Goal: Information Seeking & Learning: Learn about a topic

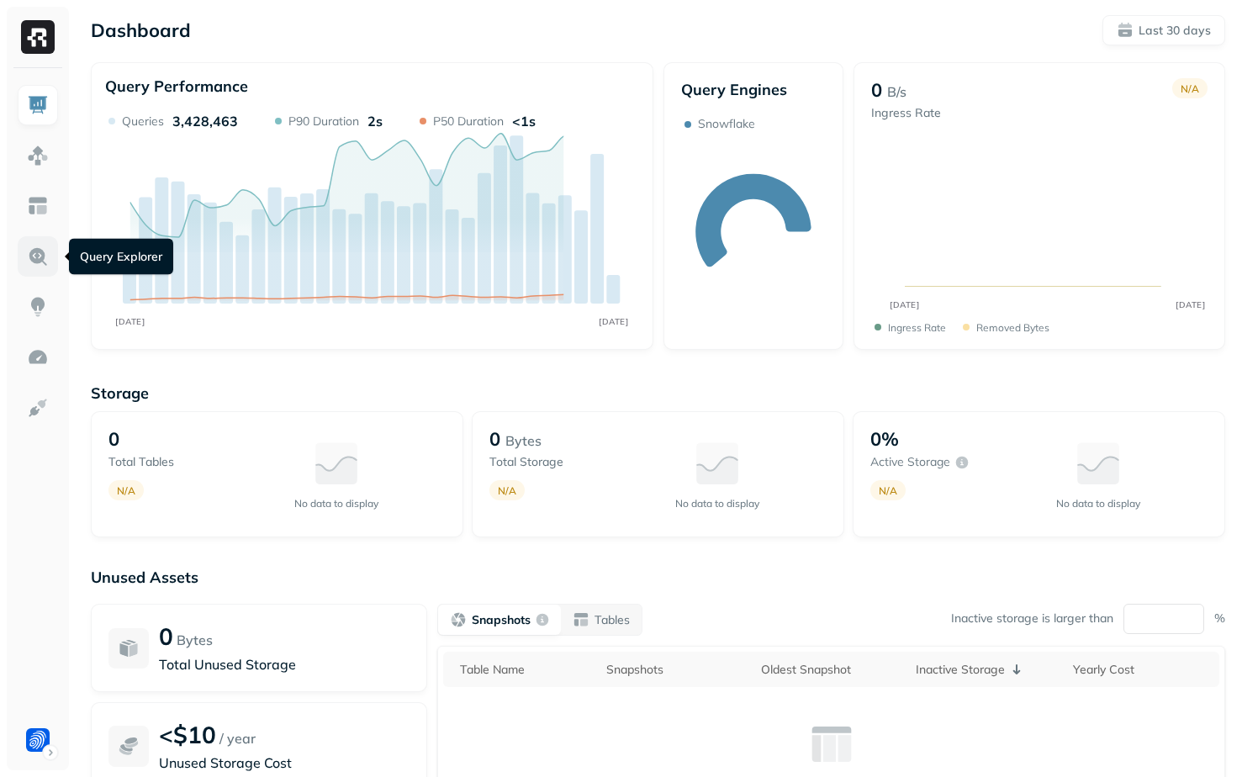
click at [36, 255] on img at bounding box center [38, 257] width 22 height 22
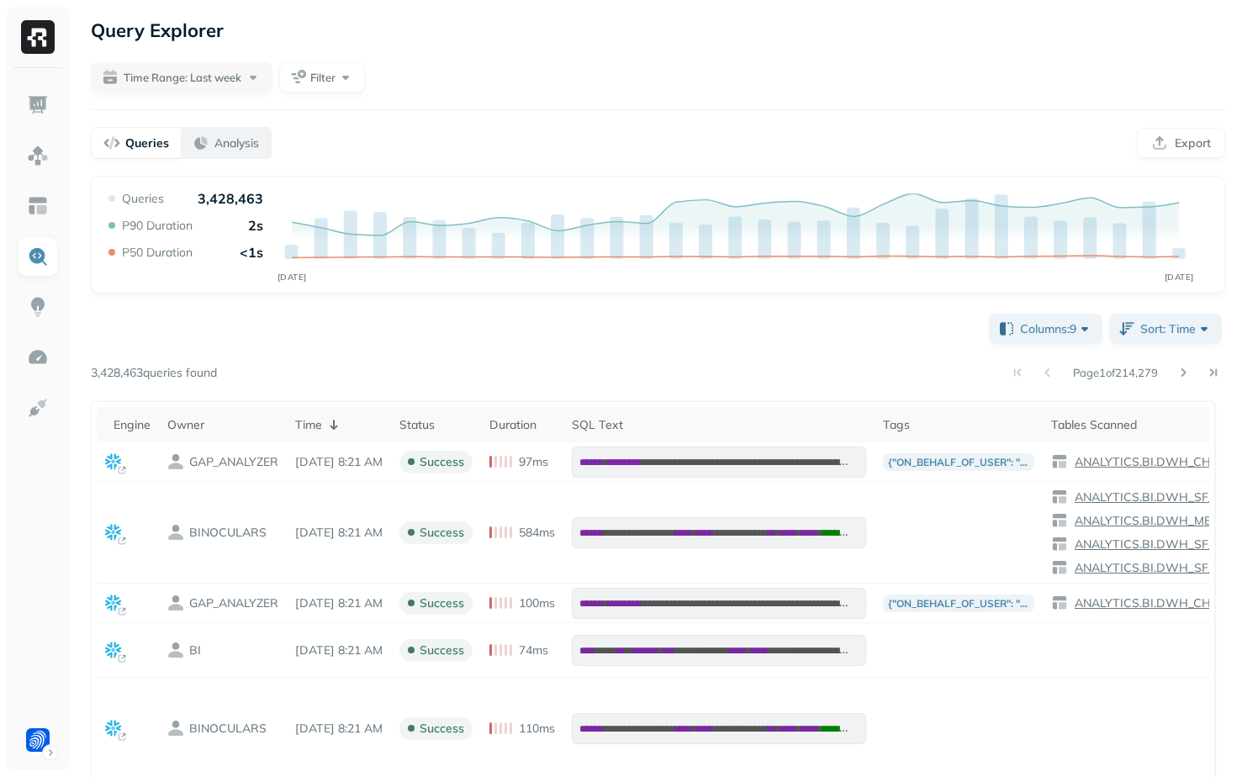
click at [238, 151] on p "Analysis" at bounding box center [236, 143] width 45 height 16
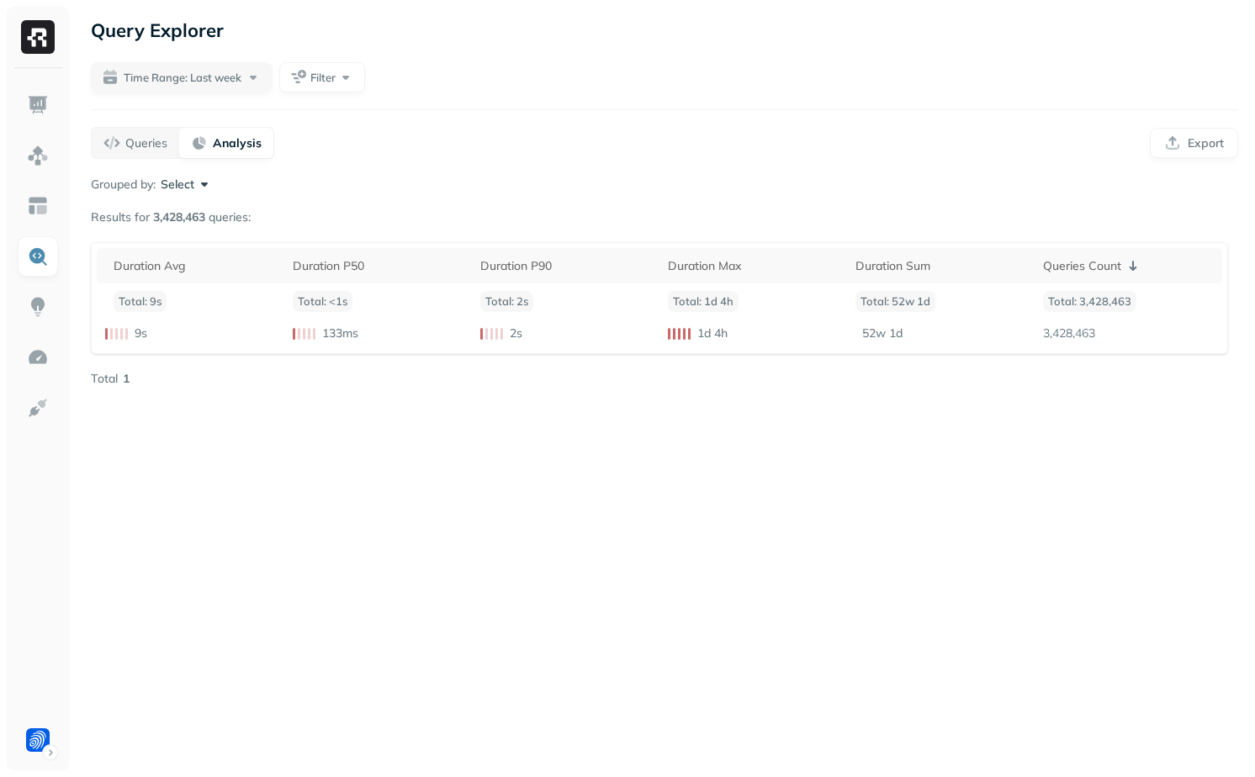
click at [187, 189] on button "Select" at bounding box center [187, 184] width 52 height 17
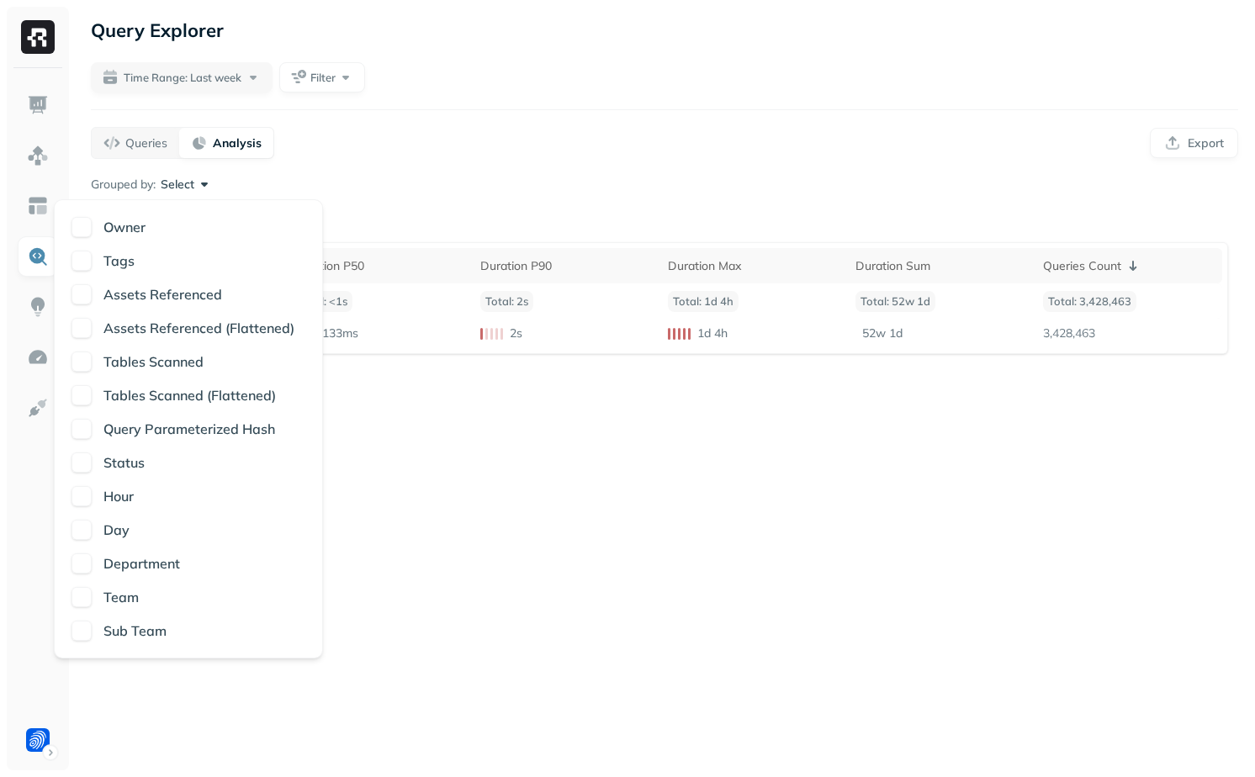
click at [413, 568] on div "Query Explorer Time Range: Last week Filter Queries Analysis Export Grouped by:…" at bounding box center [664, 388] width 1181 height 777
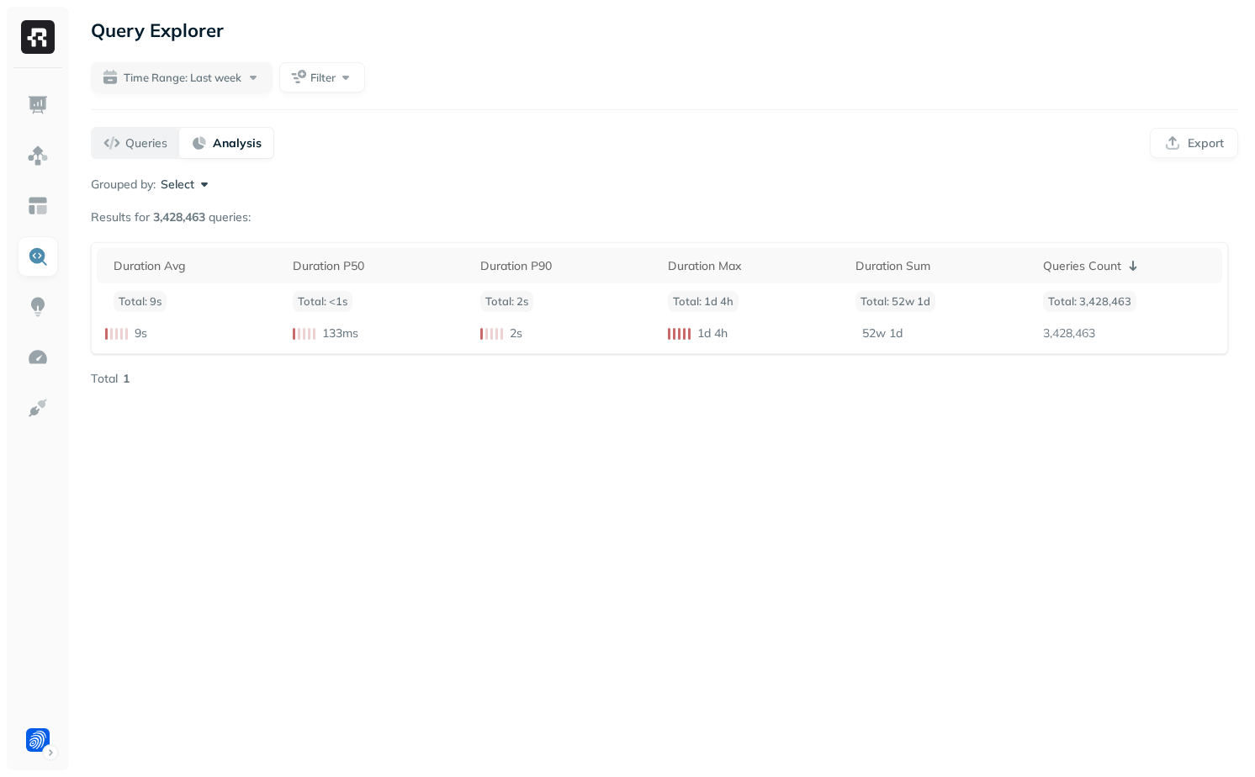
click at [108, 129] on button "Queries" at bounding box center [135, 143] width 87 height 30
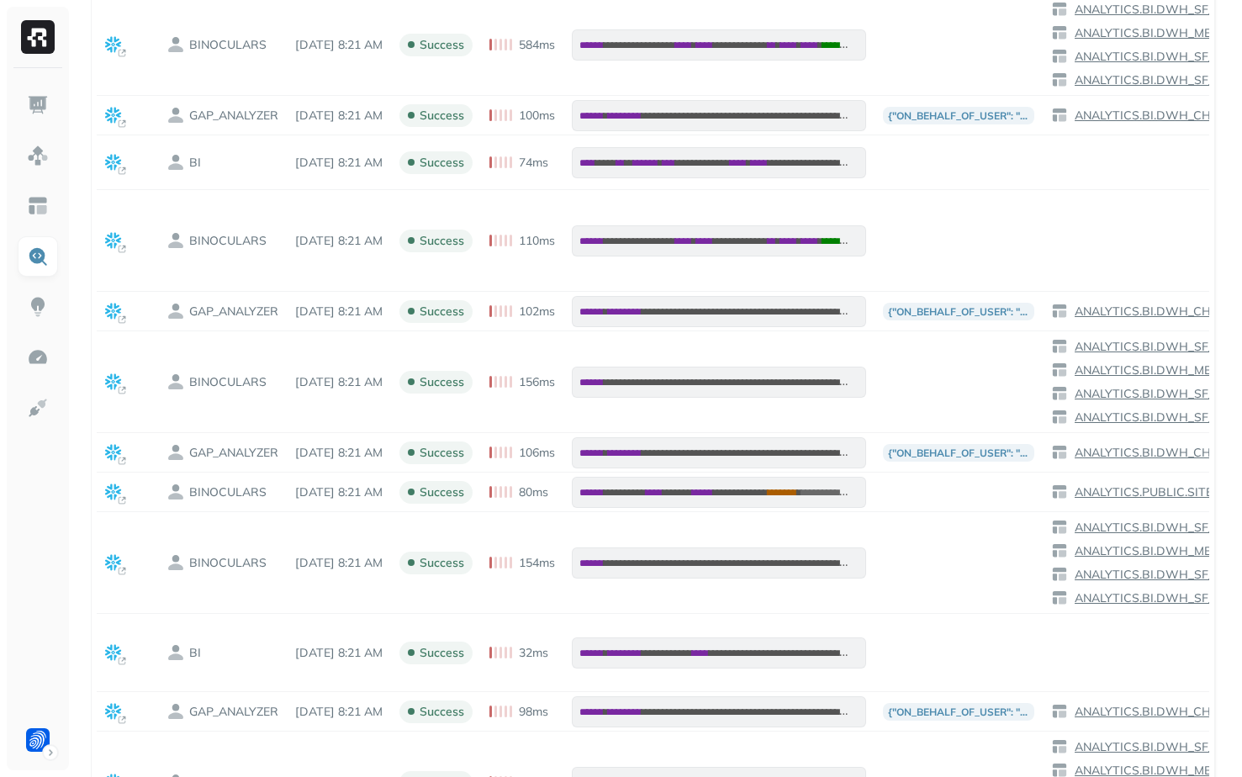
scroll to position [529, 0]
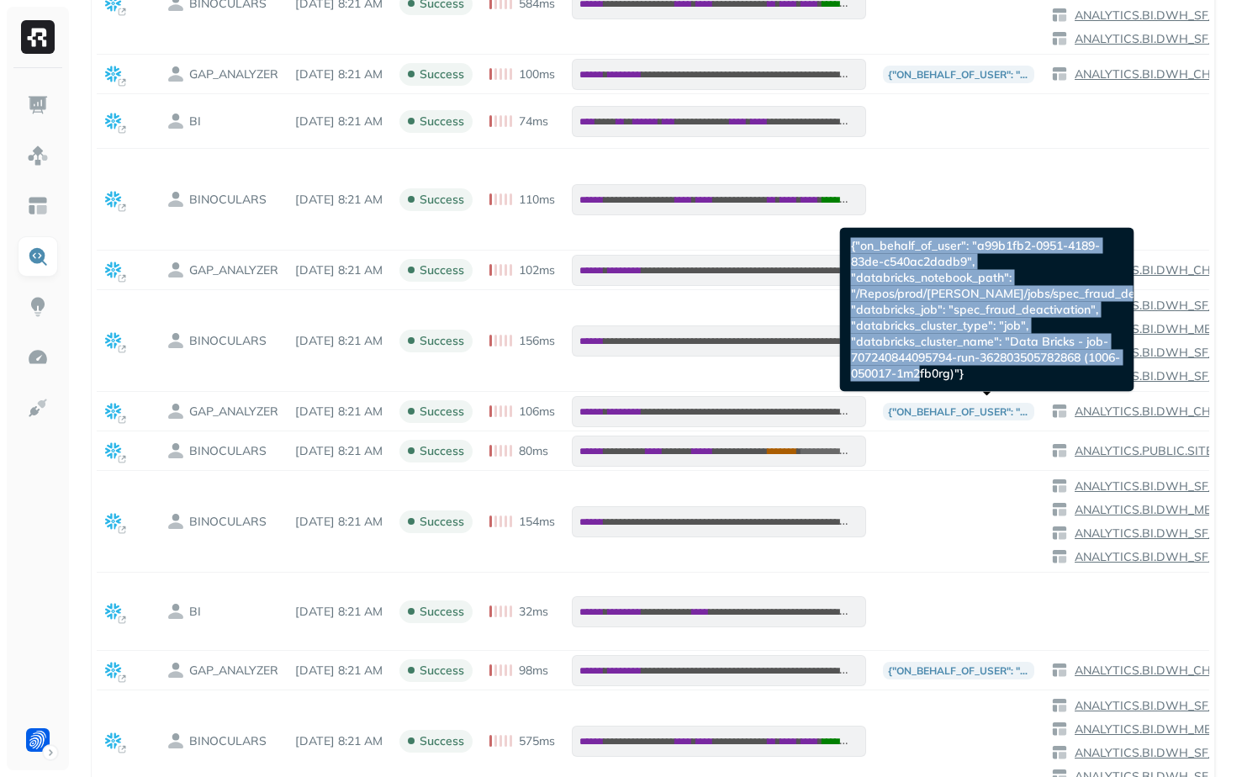
drag, startPoint x: 847, startPoint y: 244, endPoint x: 1042, endPoint y: 386, distance: 241.4
click at [1042, 386] on div "{"on_behalf_of_user": "a99b1fb2-0951-4189-83de-c540ac2dadb9", "databricks_noteb…" at bounding box center [987, 310] width 294 height 164
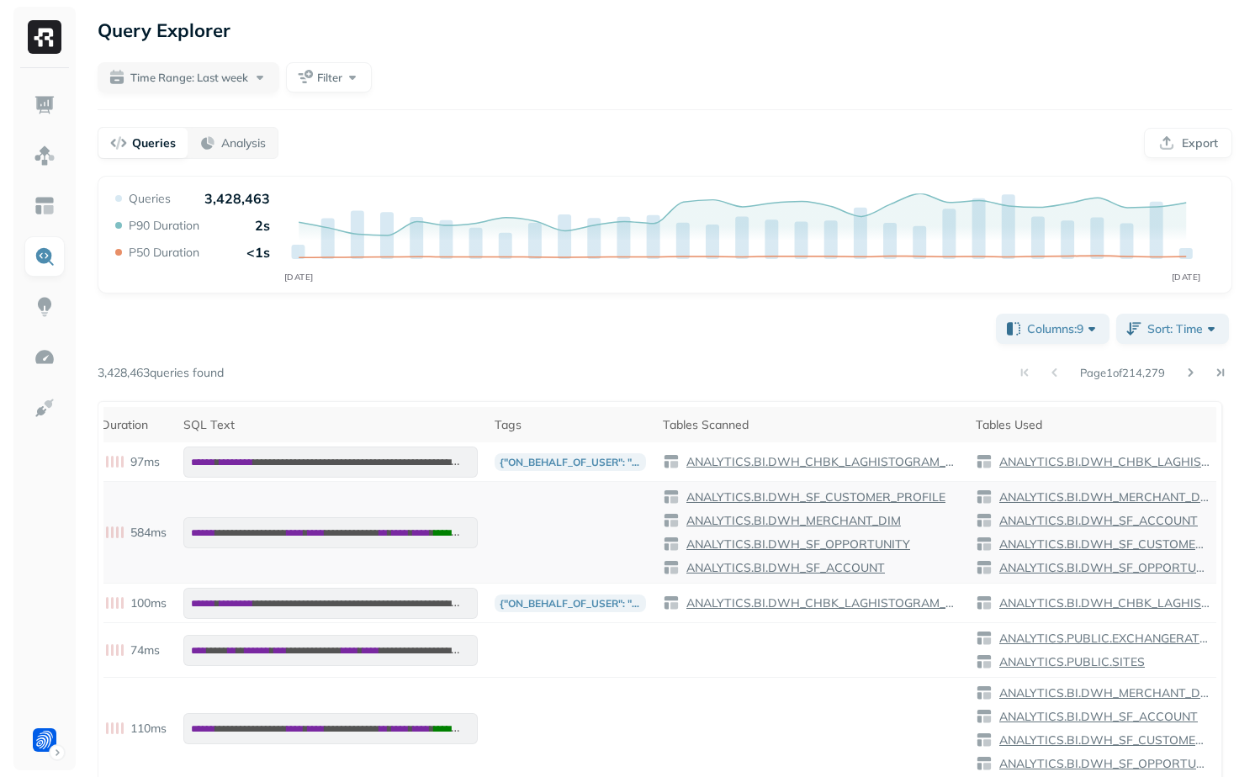
scroll to position [0, 410]
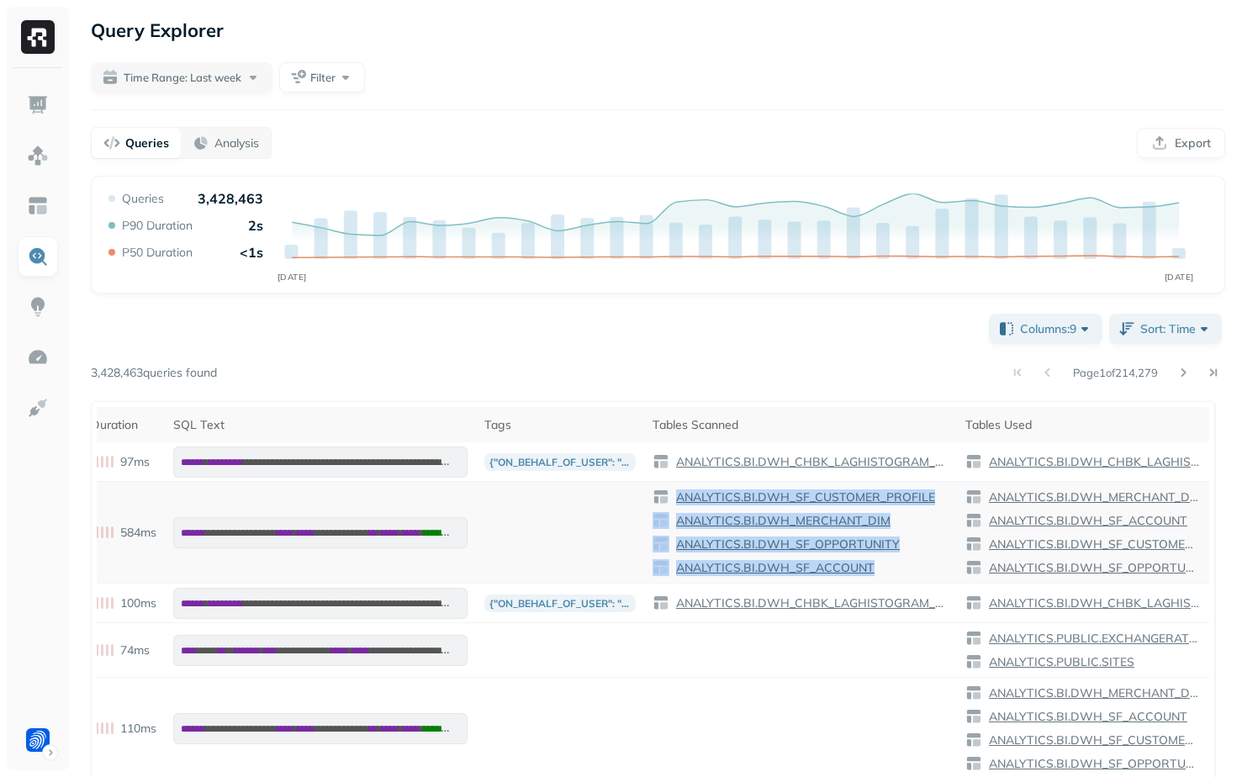
drag, startPoint x: 794, startPoint y: 487, endPoint x: 934, endPoint y: 564, distance: 160.3
click at [934, 564] on td "ANALYTICS.BI.DWH_SF_CUSTOMER_PROFILE ANALYTICS.BI.DWH_MERCHANT_DIM ANALYTICS.BI…" at bounding box center [800, 533] width 313 height 102
click at [934, 565] on div "ANALYTICS.BI.DWH_SF_ACCOUNT" at bounding box center [801, 567] width 296 height 17
drag, startPoint x: 934, startPoint y: 567, endPoint x: 676, endPoint y: 482, distance: 271.8
click at [676, 482] on td "ANALYTICS.BI.DWH_SF_CUSTOMER_PROFILE ANALYTICS.BI.DWH_MERCHANT_DIM ANALYTICS.BI…" at bounding box center [800, 533] width 313 height 102
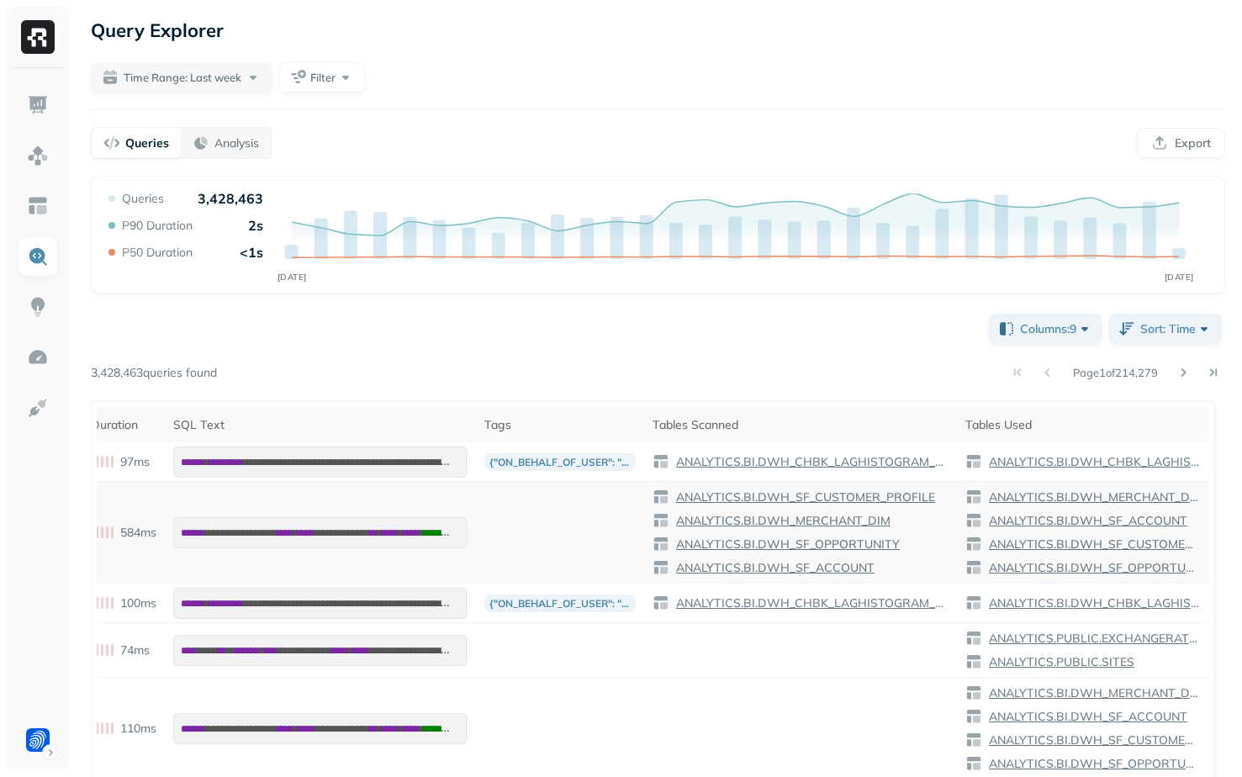
click at [636, 517] on td at bounding box center [560, 533] width 168 height 102
click at [37, 151] on img at bounding box center [38, 156] width 22 height 22
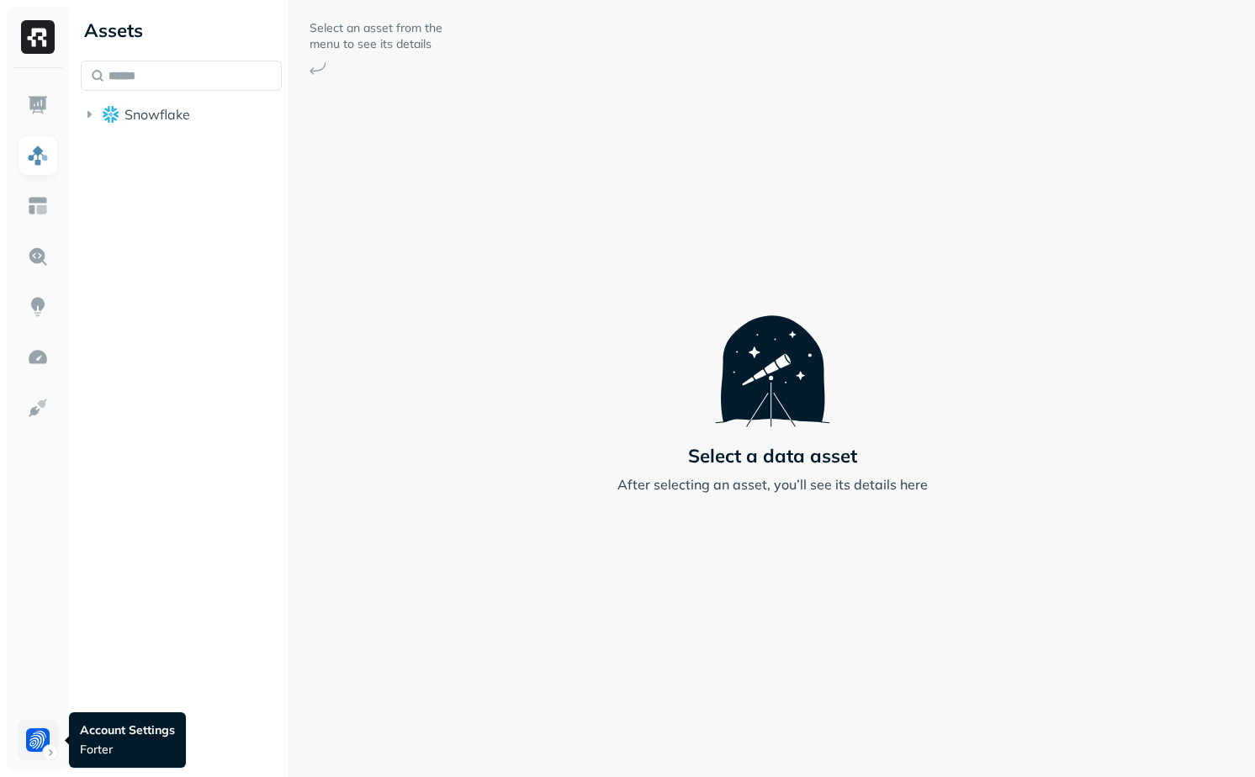
click at [52, 738] on html "Assets Snowflake Select an asset from the menu to see its details Select a data…" at bounding box center [627, 388] width 1255 height 777
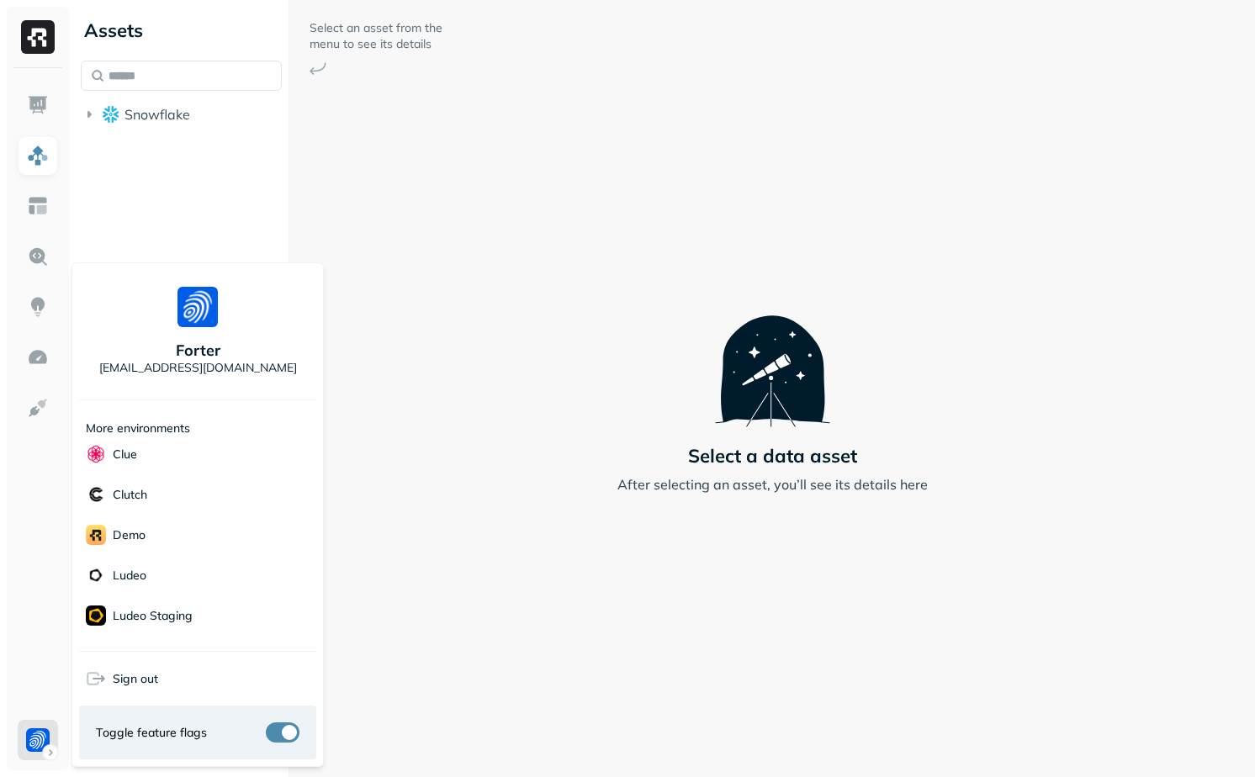
scroll to position [182, 0]
click at [417, 508] on html "Assets Snowflake Select an asset from the menu to see its details Select a data…" at bounding box center [627, 388] width 1255 height 777
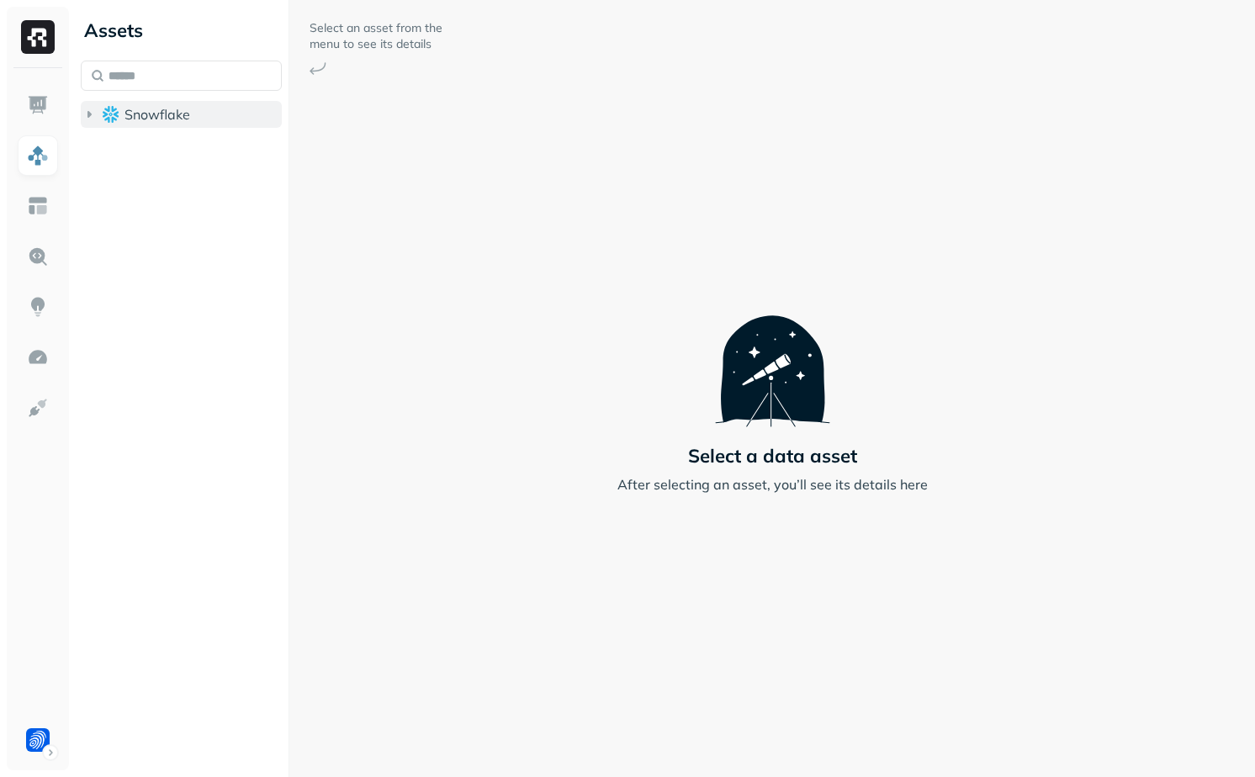
click at [194, 114] on button "Snowflake" at bounding box center [181, 114] width 201 height 27
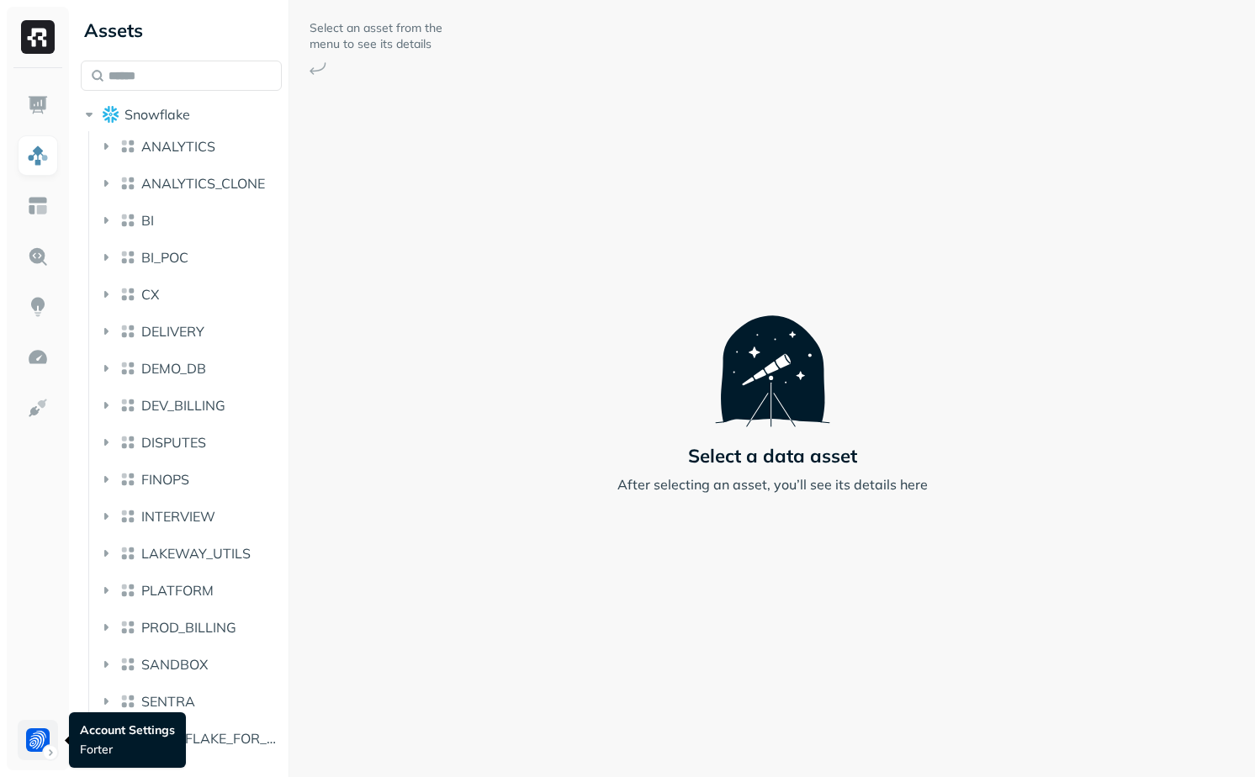
click at [29, 750] on html "Assets Snowflake ANALYTICS ANALYTICS_CLONE BI BI_POC CX DELIVERY DEMO_DB DEV_BI…" at bounding box center [627, 388] width 1255 height 777
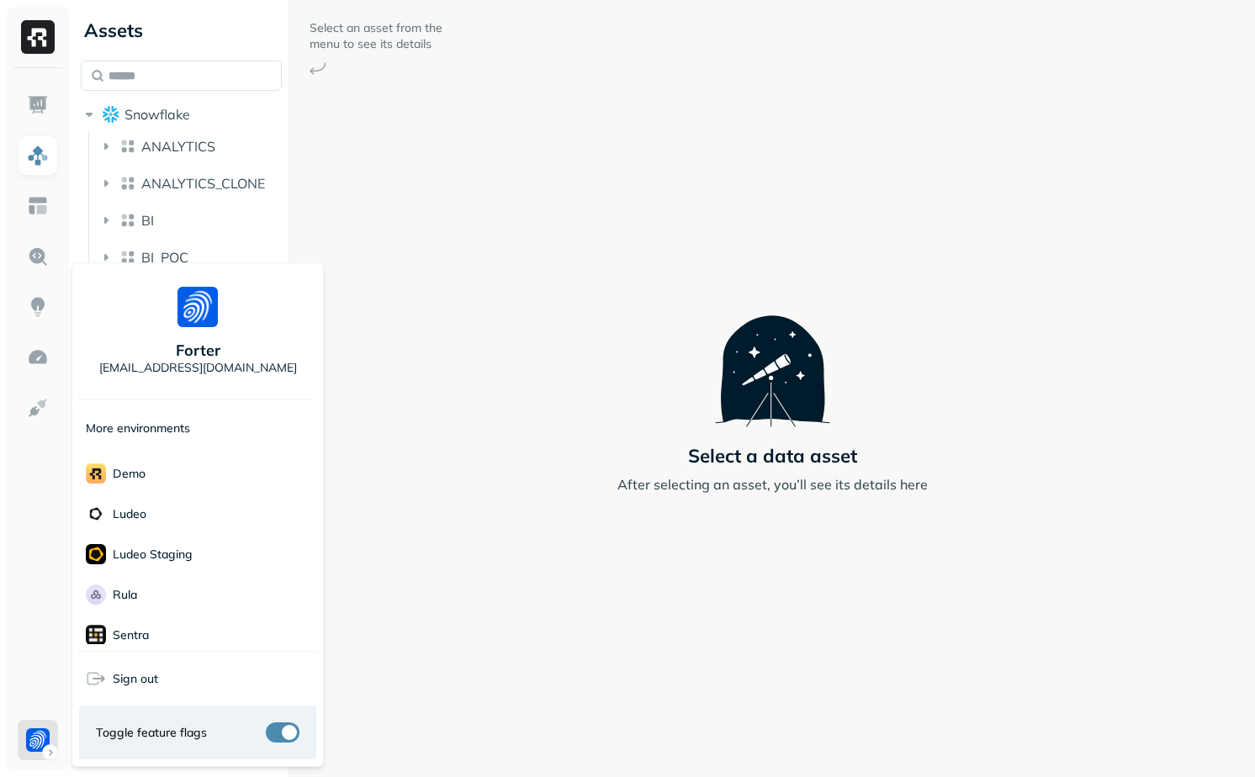
scroll to position [485, 0]
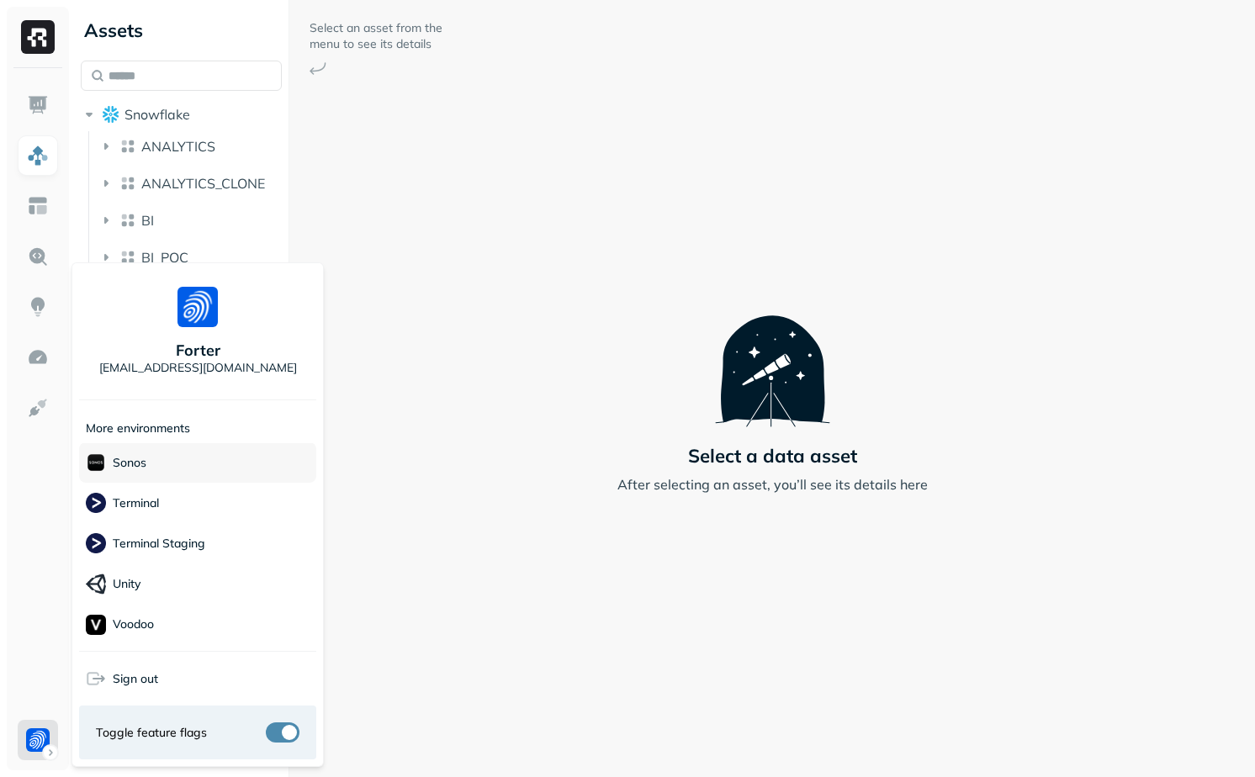
click at [172, 459] on div "Sonos" at bounding box center [197, 462] width 237 height 40
click at [507, 579] on html "Assets Snowflake ANALYTICS ANALYTICS_CLONE BI BI_POC CX DELIVERY DEMO_DB DEV_BI…" at bounding box center [627, 388] width 1255 height 777
